Goal: Entertainment & Leisure: Consume media (video, audio)

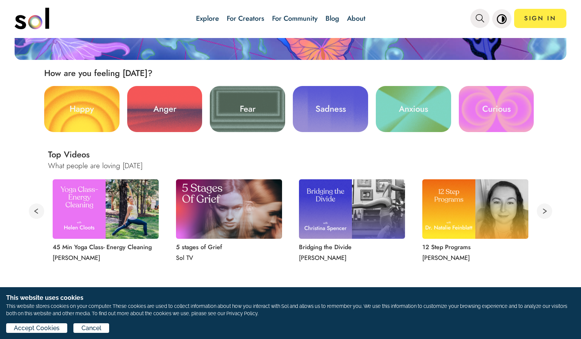
scroll to position [180, 0]
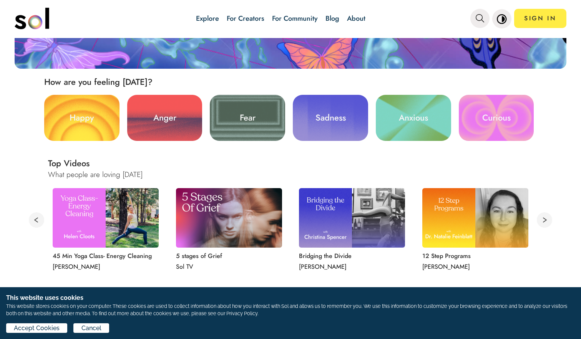
click at [331, 122] on link "Sadness" at bounding box center [330, 118] width 75 height 46
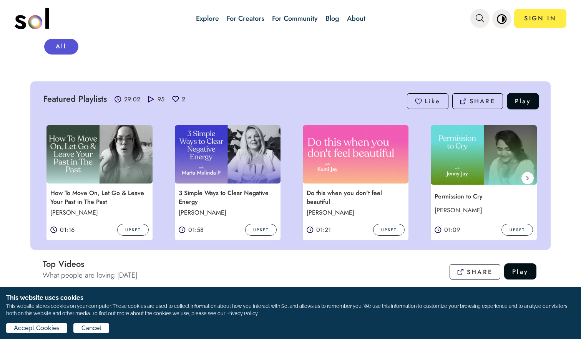
scroll to position [110, 0]
click at [109, 192] on p "How To Move On, Let Go & Leave Your Past in The Past" at bounding box center [98, 198] width 104 height 20
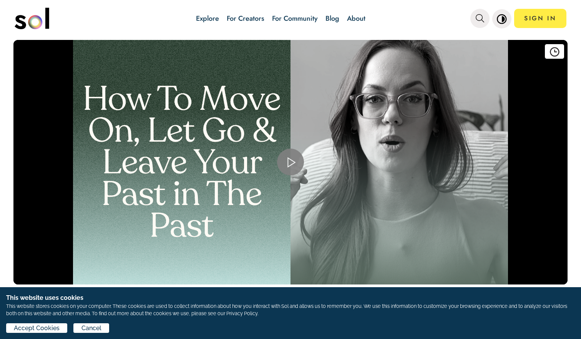
click at [290, 162] on span "Video Player" at bounding box center [290, 162] width 0 height 0
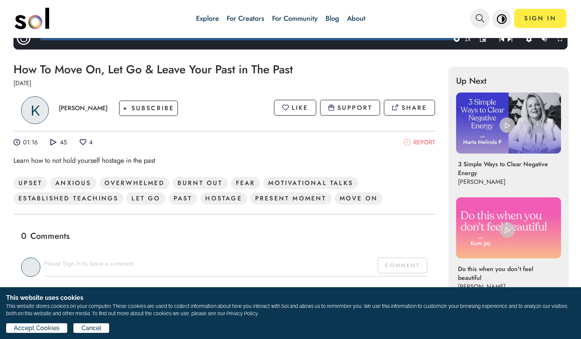
scroll to position [236, 0]
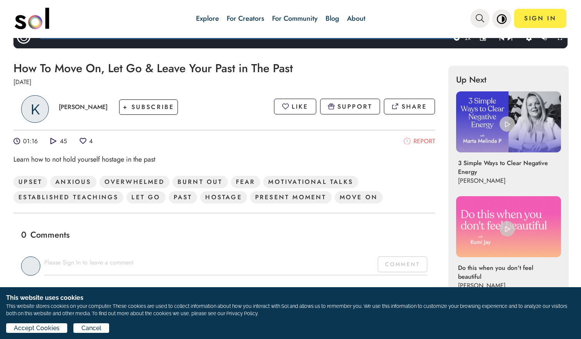
click at [509, 123] on img at bounding box center [506, 123] width 15 height 15
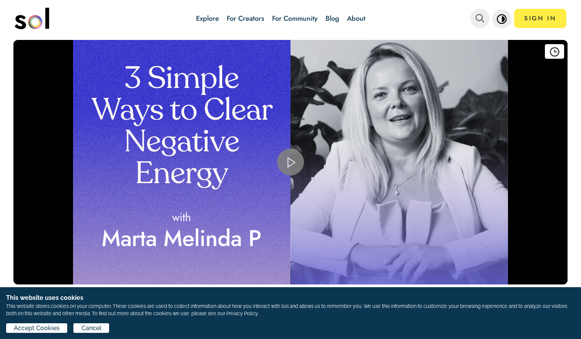
click at [290, 162] on span "Video Player" at bounding box center [290, 162] width 0 height 0
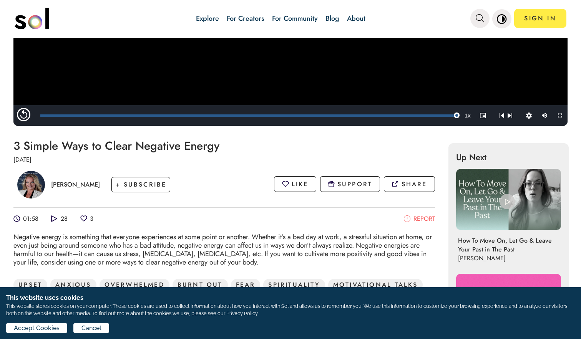
scroll to position [160, 0]
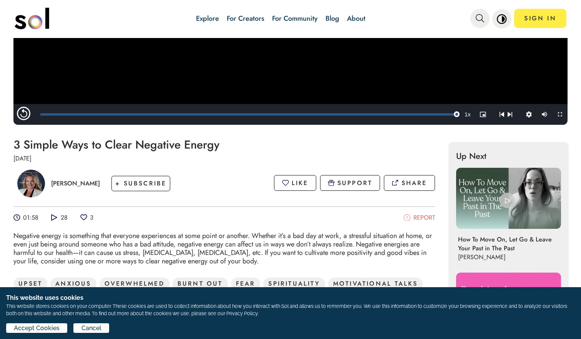
click at [510, 200] on img at bounding box center [506, 200] width 15 height 15
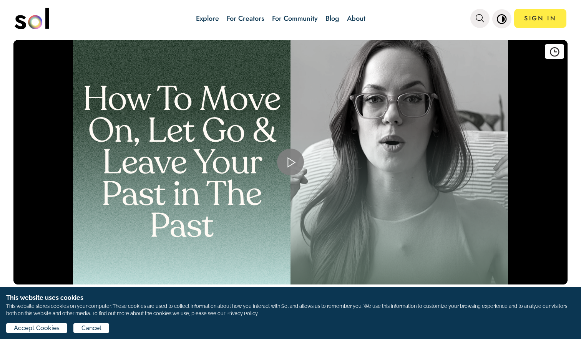
click at [290, 162] on span "Video Player" at bounding box center [290, 162] width 0 height 0
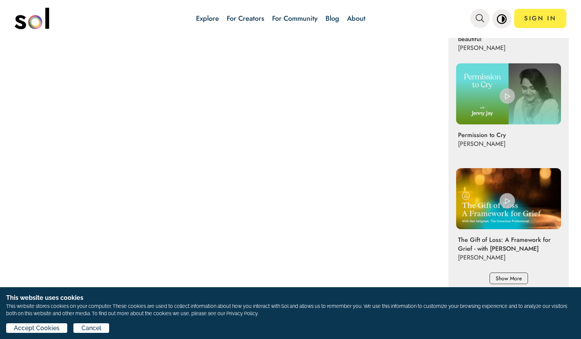
scroll to position [475, 0]
click at [504, 96] on img at bounding box center [506, 95] width 15 height 15
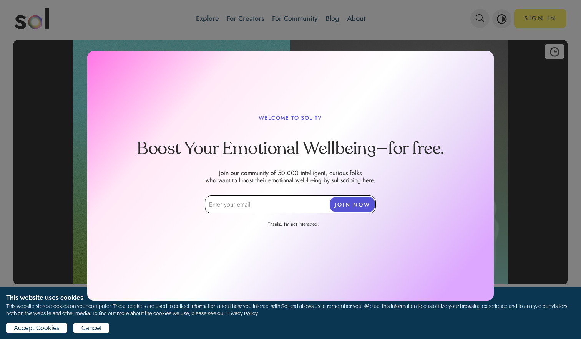
click at [540, 146] on div at bounding box center [290, 99] width 581 height 480
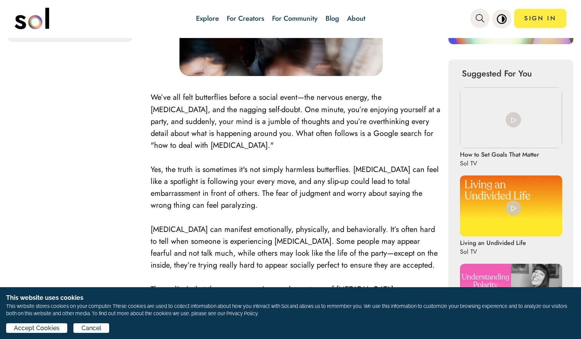
scroll to position [342, 0]
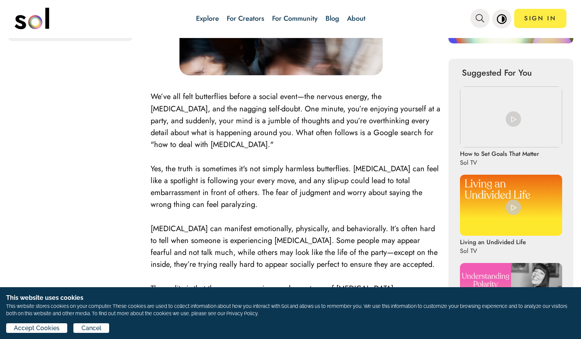
click at [514, 112] on img at bounding box center [513, 118] width 15 height 15
